Goal: Information Seeking & Learning: Learn about a topic

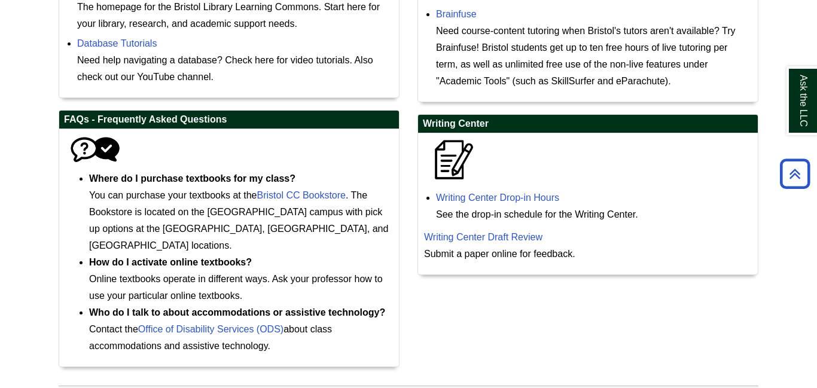
scroll to position [607, 0]
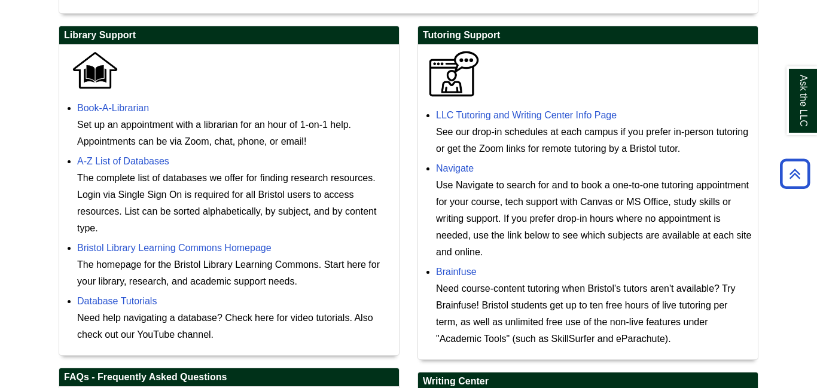
scroll to position [317, 0]
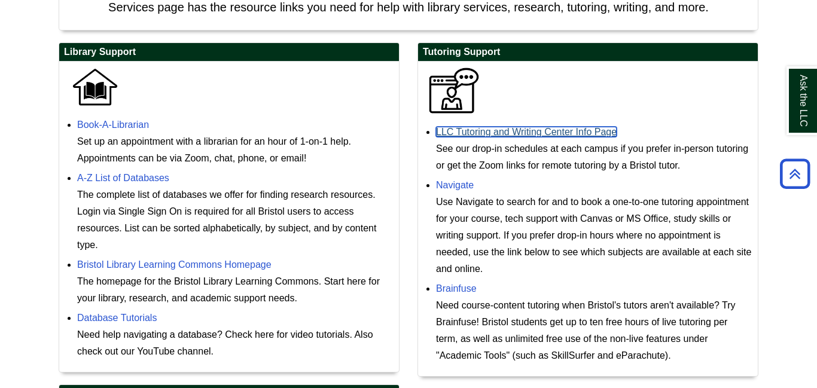
click at [570, 135] on link "LLC Tutoring and Writing Center Info Page" at bounding box center [526, 132] width 181 height 10
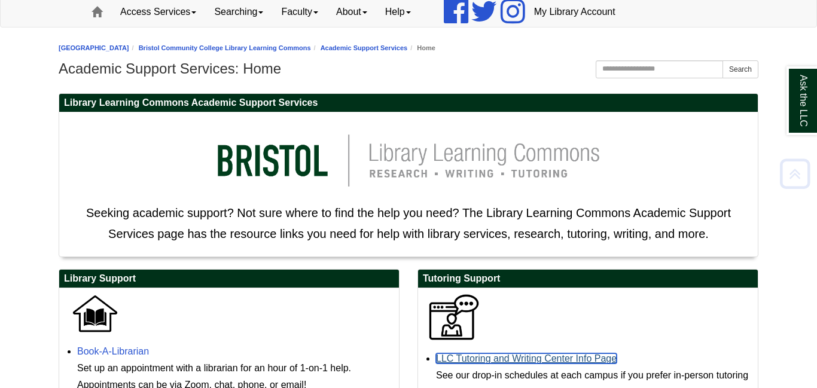
scroll to position [0, 0]
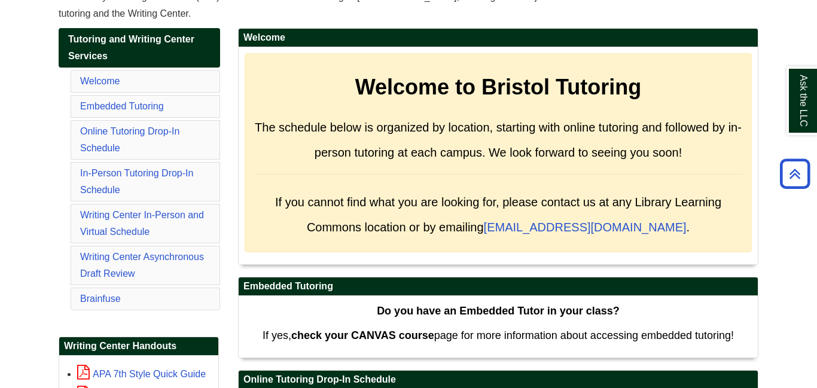
scroll to position [185, 0]
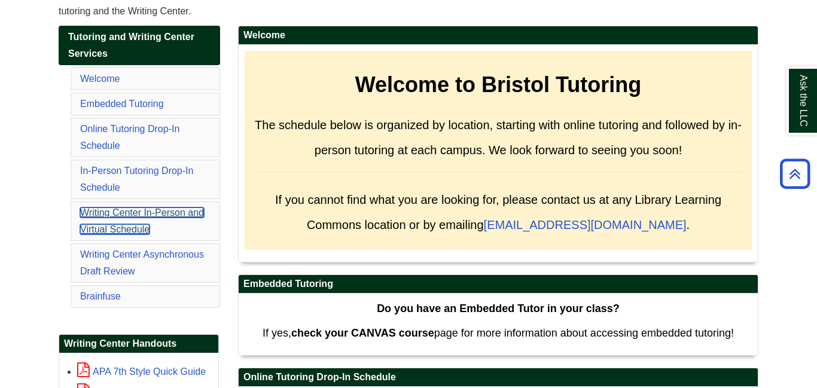
click at [193, 214] on link "Writing Center In-Person and Virtual Schedule" at bounding box center [142, 220] width 124 height 27
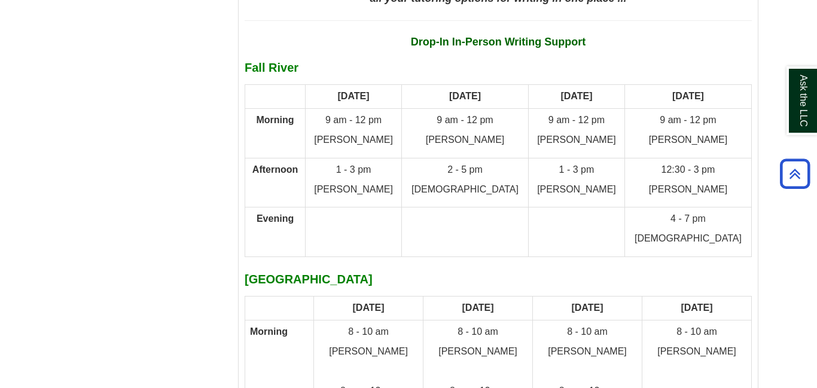
scroll to position [5271, 0]
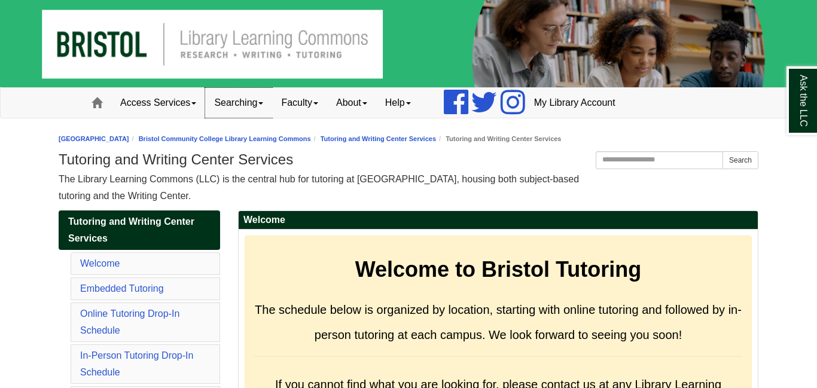
click at [240, 101] on link "Searching" at bounding box center [238, 103] width 67 height 30
